Goal: Register for event/course

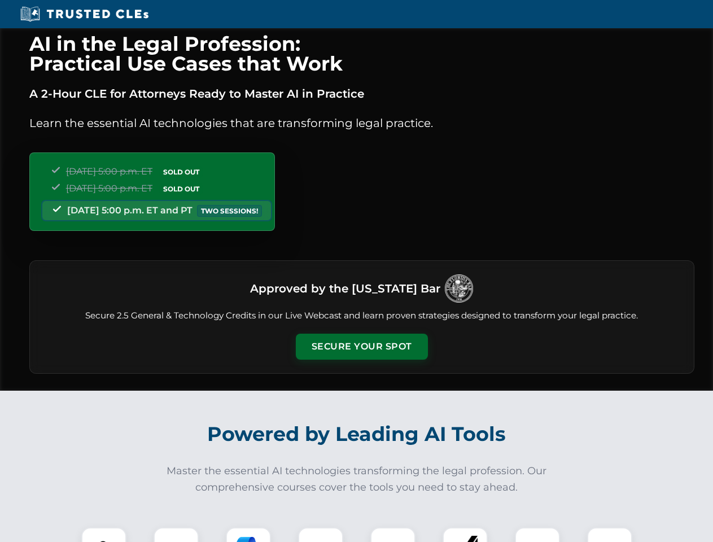
click at [362, 347] on button "Secure Your Spot" at bounding box center [362, 347] width 132 height 26
click at [104, 535] on img at bounding box center [104, 550] width 33 height 33
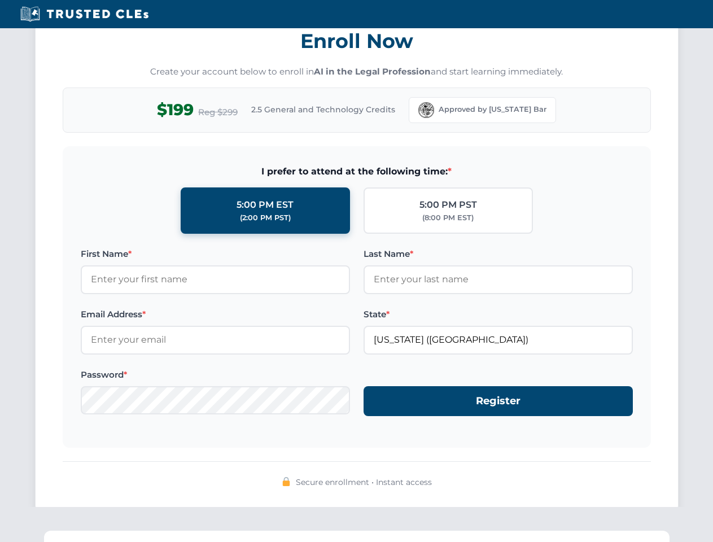
scroll to position [1109, 0]
